Goal: Task Accomplishment & Management: Complete application form

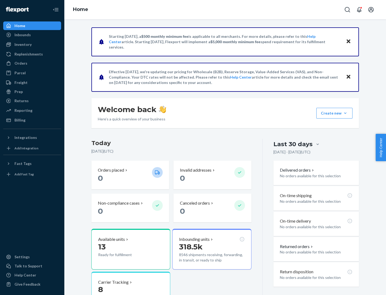
click at [345, 113] on button "Create new Create new inbound Create new order Create new product" at bounding box center [334, 113] width 36 height 11
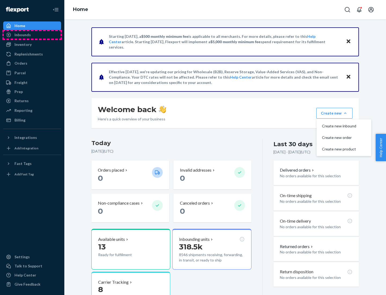
click at [32, 35] on div "Inbounds" at bounding box center [32, 35] width 57 height 8
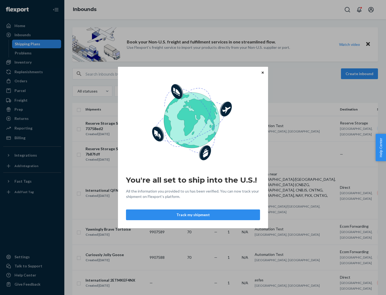
click at [193, 215] on button "Track my shipment" at bounding box center [193, 214] width 134 height 11
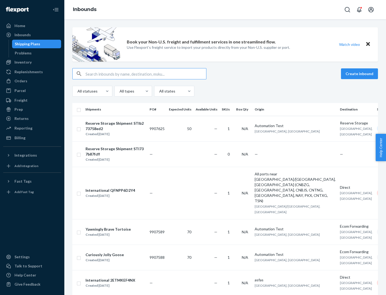
click at [360, 74] on button "Create inbound" at bounding box center [359, 73] width 37 height 11
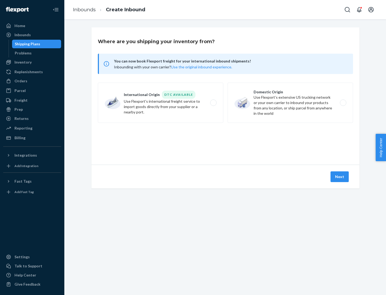
click at [160, 103] on label "International Origin DTC Available Use Flexport's international freight service…" at bounding box center [160, 103] width 125 height 40
click at [213, 103] on input "International Origin DTC Available Use Flexport's international freight service…" at bounding box center [214, 102] width 3 height 3
radio input "true"
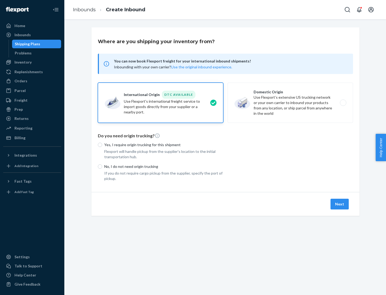
click at [164, 166] on p "No, I do not need origin trucking" at bounding box center [163, 166] width 119 height 5
click at [102, 166] on input "No, I do not need origin trucking" at bounding box center [100, 166] width 4 height 4
radio input "true"
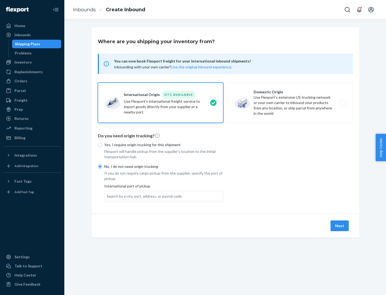
click at [143, 196] on div "Search by a city, port, address, or postal code" at bounding box center [144, 195] width 75 height 5
click at [107, 196] on input "Search by a city, port, address, or postal code" at bounding box center [107, 195] width 1 height 5
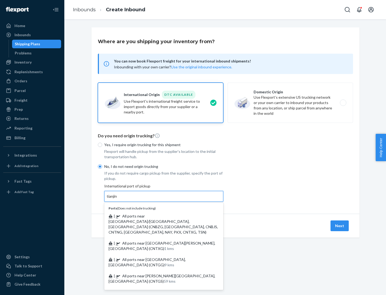
click at [158, 216] on span "| All ports near [GEOGRAPHIC_DATA]/[GEOGRAPHIC_DATA], [GEOGRAPHIC_DATA] (CNBZG,…" at bounding box center [162, 223] width 109 height 21
click at [118, 199] on input "tianjin" at bounding box center [112, 195] width 11 height 5
type input "All ports near [GEOGRAPHIC_DATA]/[GEOGRAPHIC_DATA], [GEOGRAPHIC_DATA] (CNBZG, […"
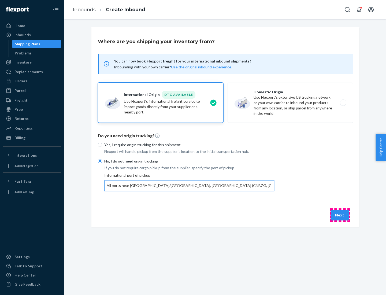
click at [340, 215] on button "Next" at bounding box center [339, 214] width 18 height 11
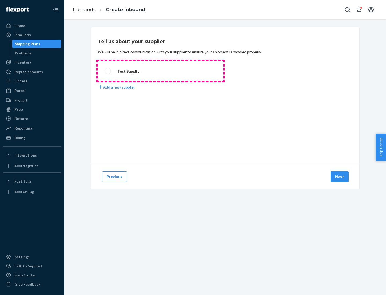
click at [160, 71] on label "Test Supplier" at bounding box center [160, 71] width 125 height 20
click at [108, 71] on input "Test Supplier" at bounding box center [105, 70] width 3 height 3
radio input "true"
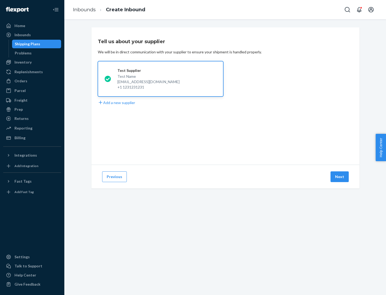
click at [340, 177] on button "Next" at bounding box center [339, 176] width 18 height 11
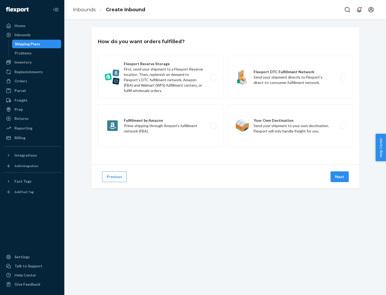
click at [160, 77] on label "Flexport Reserve Storage First, send your shipment to a Flexport Reserve locati…" at bounding box center [160, 77] width 125 height 43
click at [213, 77] on input "Flexport Reserve Storage First, send your shipment to a Flexport Reserve locati…" at bounding box center [214, 77] width 3 height 3
radio input "true"
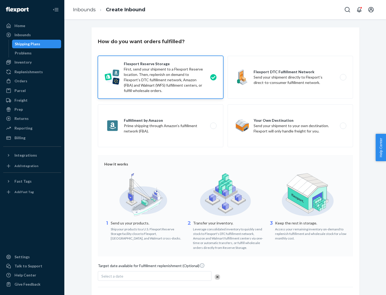
scroll to position [44, 0]
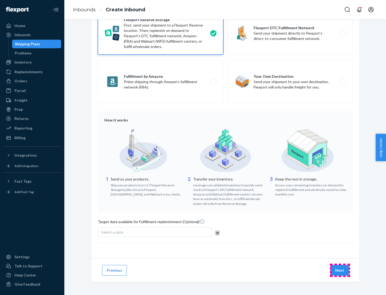
click at [340, 270] on button "Next" at bounding box center [339, 270] width 18 height 11
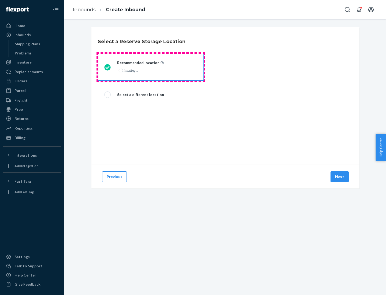
click at [151, 67] on div "Loading..." at bounding box center [140, 70] width 46 height 8
click at [108, 67] on input "Recommended location Loading..." at bounding box center [105, 66] width 3 height 3
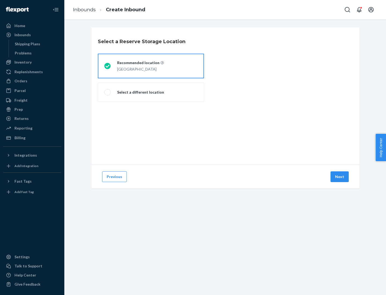
click at [340, 177] on button "Next" at bounding box center [339, 176] width 18 height 11
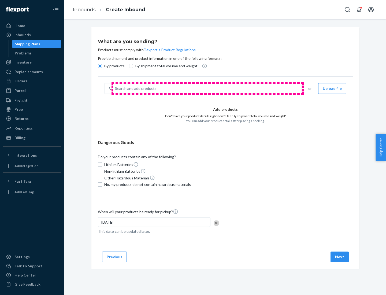
click at [207, 88] on div "Search and add products" at bounding box center [207, 89] width 189 height 10
click at [115, 88] on input "Search and add products" at bounding box center [115, 88] width 1 height 5
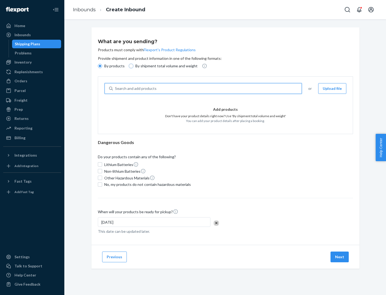
click at [130, 66] on input "By shipment total volume and weight" at bounding box center [131, 66] width 4 height 4
radio input "true"
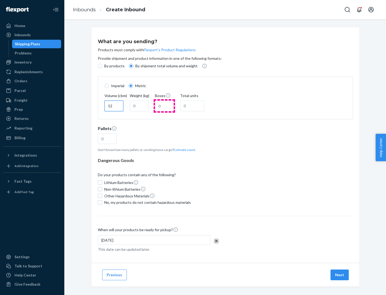
type input "12"
type input "22"
type input "222"
type input "121"
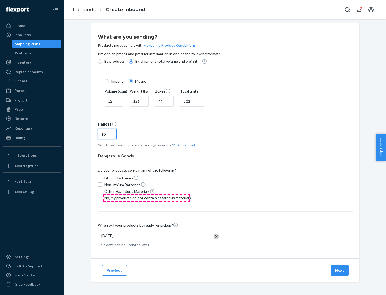
type input "10"
click at [147, 197] on span "No, my products do not contain hazardous materials" at bounding box center [147, 197] width 87 height 5
click at [102, 197] on input "No, my products do not contain hazardous materials" at bounding box center [100, 198] width 4 height 4
checkbox input "true"
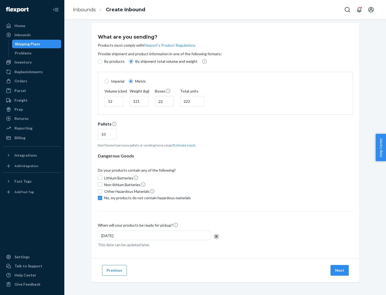
click at [340, 270] on button "Next" at bounding box center [339, 270] width 18 height 11
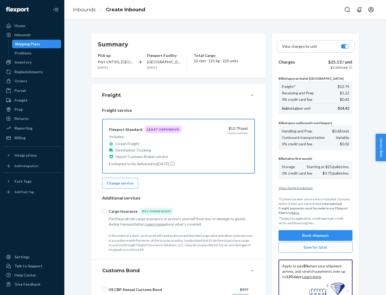
scroll to position [78, 0]
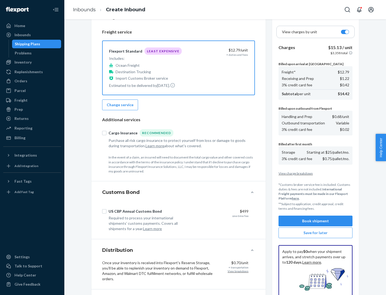
click at [315, 221] on button "Book shipment" at bounding box center [315, 220] width 74 height 11
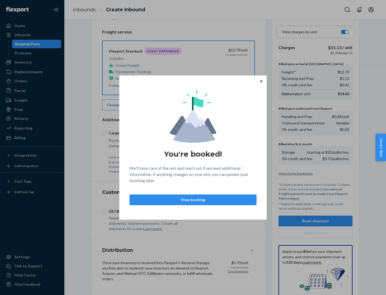
click at [193, 199] on p "View booking" at bounding box center [193, 199] width 118 height 5
